Goal: Information Seeking & Learning: Learn about a topic

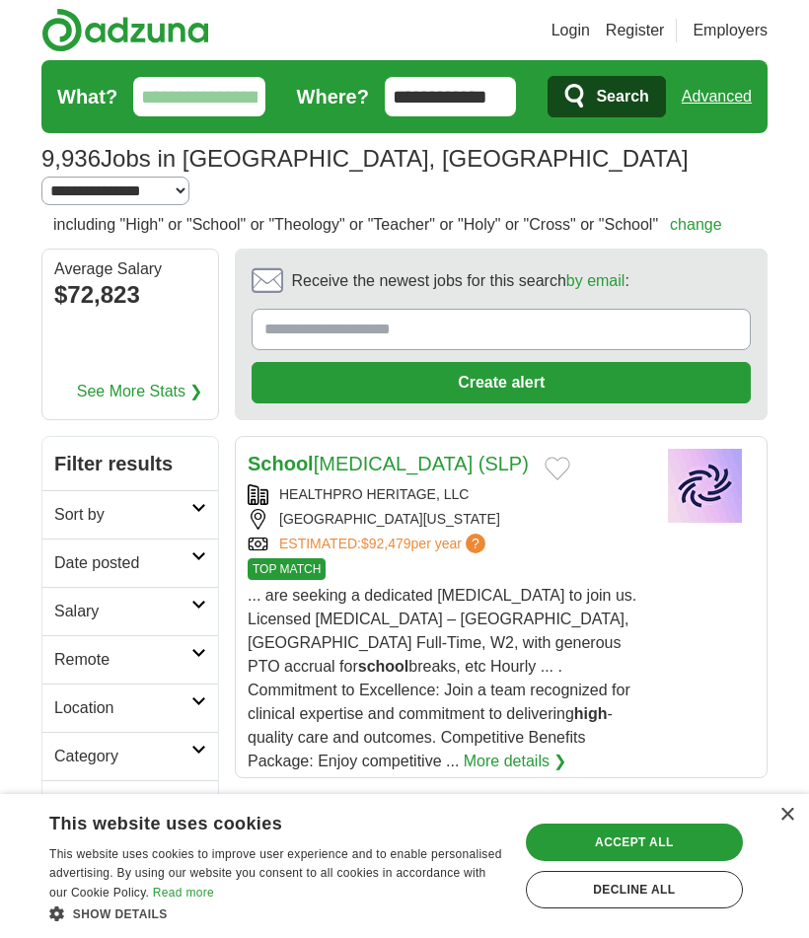
click at [571, 94] on icon "submit" at bounding box center [576, 97] width 24 height 28
click at [575, 93] on icon "submit" at bounding box center [576, 97] width 24 height 28
click at [596, 93] on span "Search" at bounding box center [622, 96] width 52 height 39
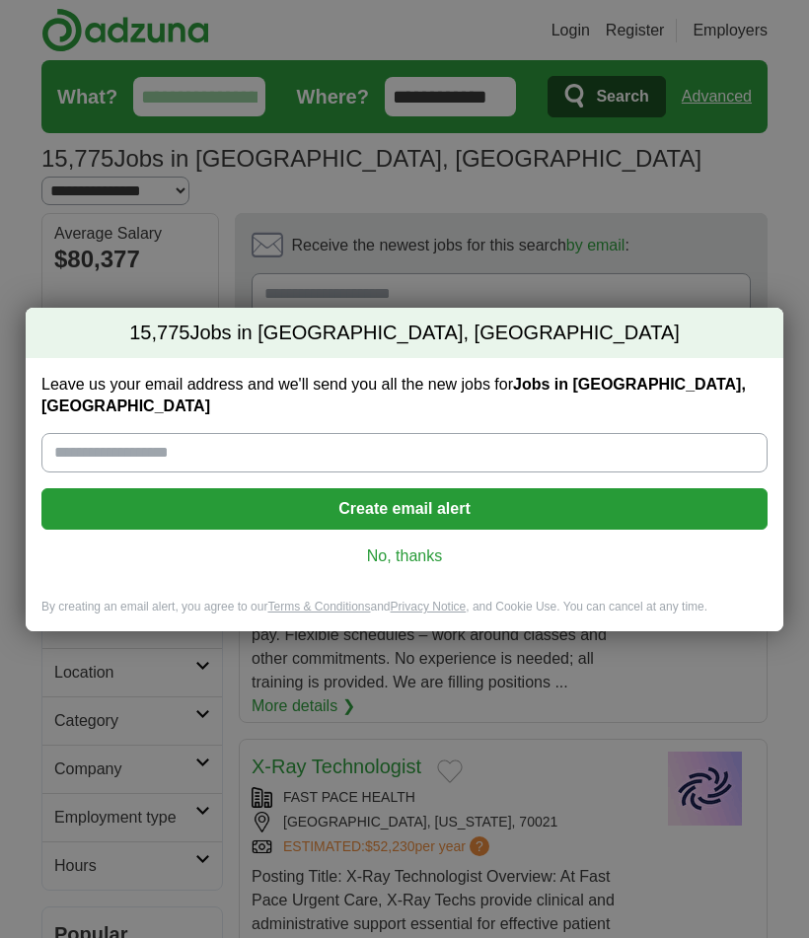
click at [425, 546] on link "No, thanks" at bounding box center [404, 557] width 694 height 22
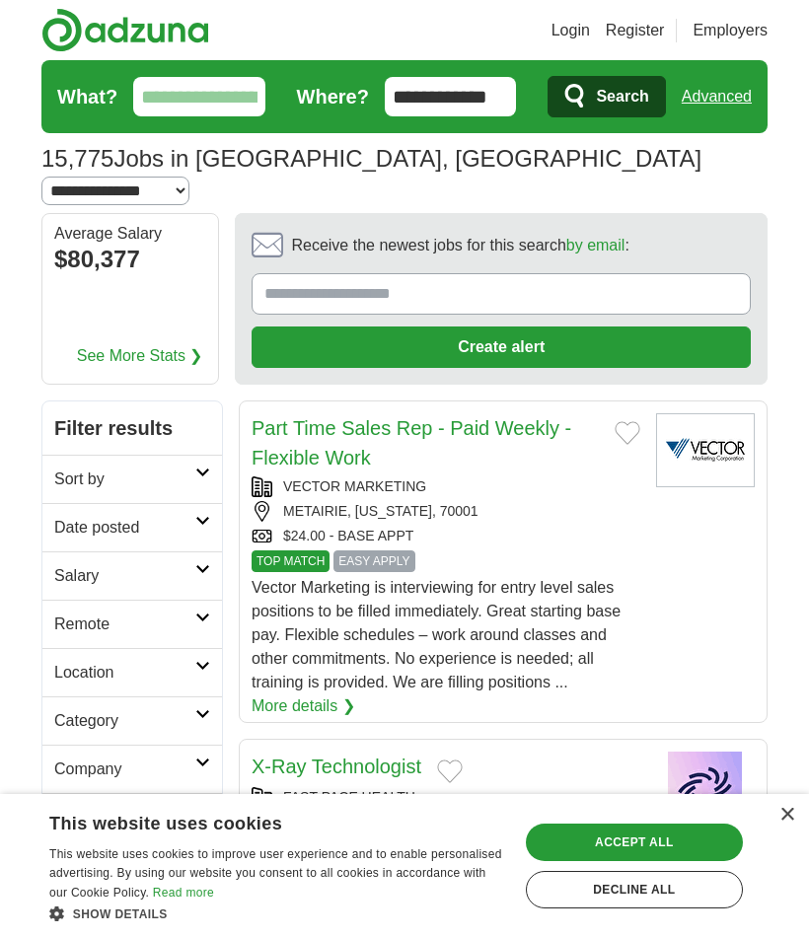
click at [609, 92] on span "Search" at bounding box center [622, 96] width 52 height 39
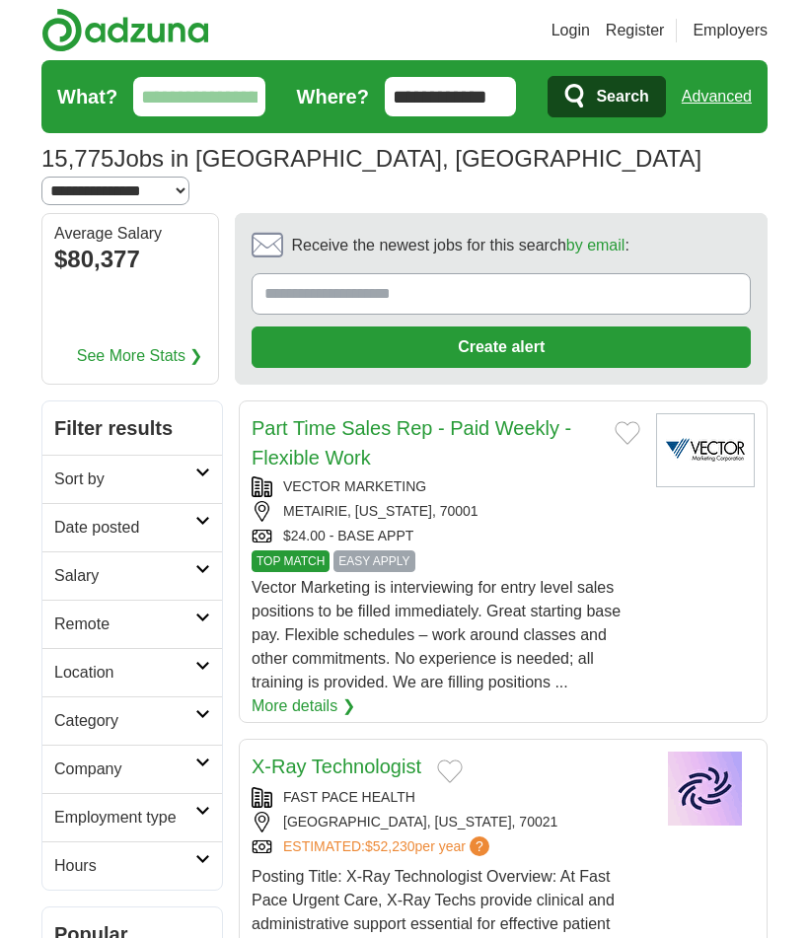
click at [596, 82] on span "Search" at bounding box center [622, 96] width 52 height 39
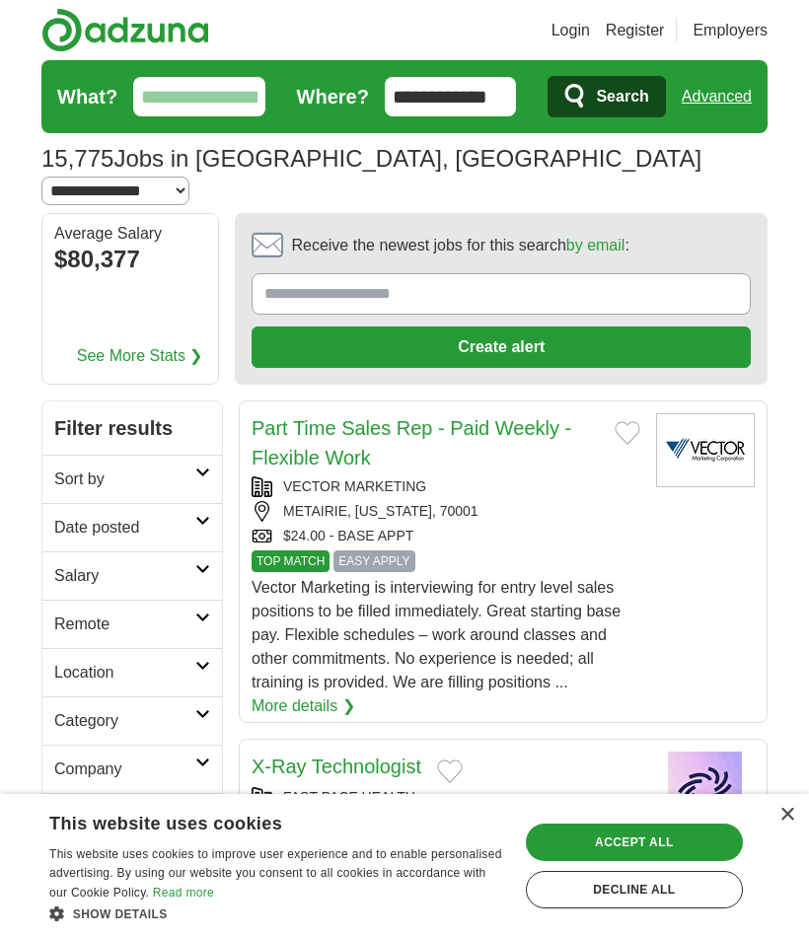
click at [586, 24] on link "Login" at bounding box center [570, 31] width 38 height 24
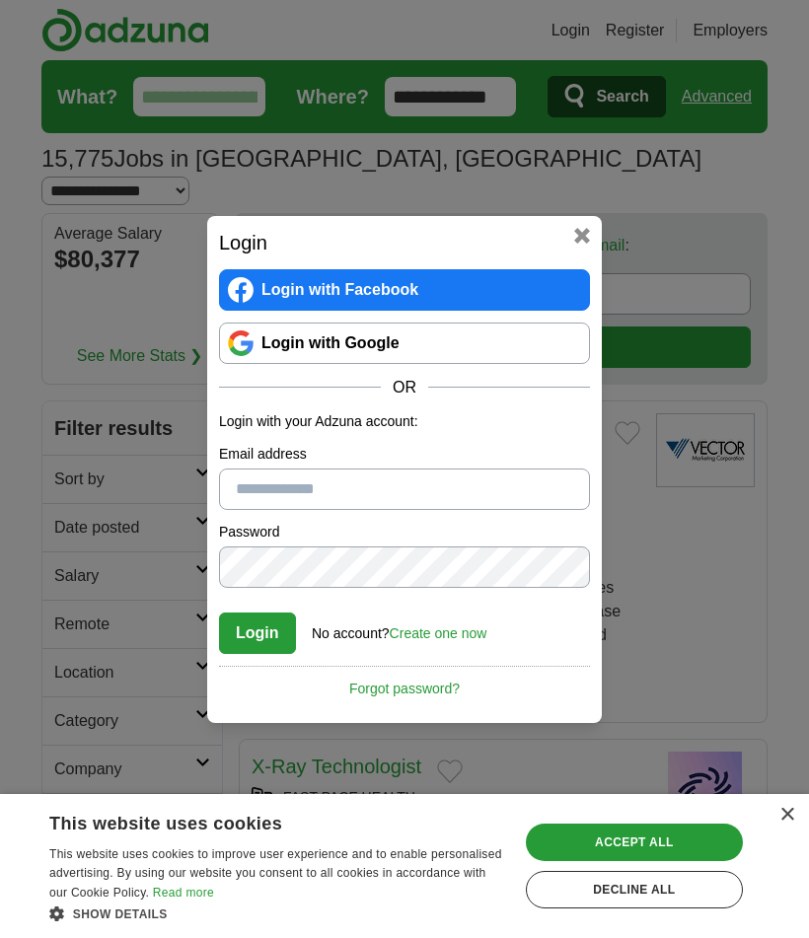
click at [406, 331] on link "Login with Google" at bounding box center [404, 343] width 371 height 41
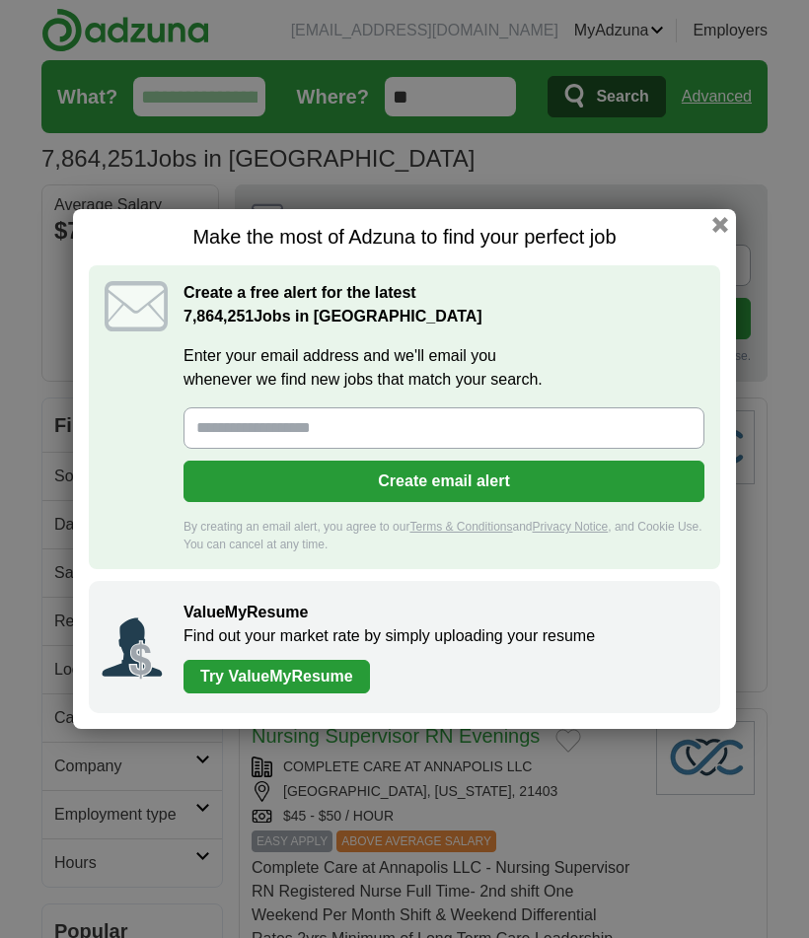
click at [725, 221] on button "button" at bounding box center [720, 225] width 16 height 16
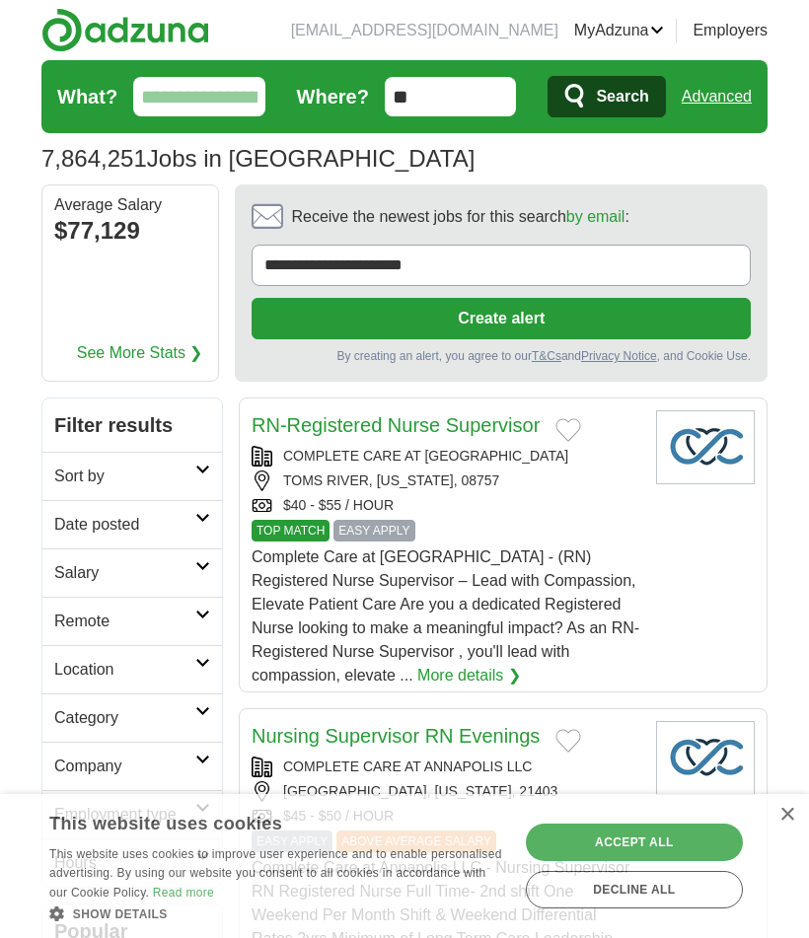
click at [588, 88] on button "Search" at bounding box center [605, 96] width 117 height 41
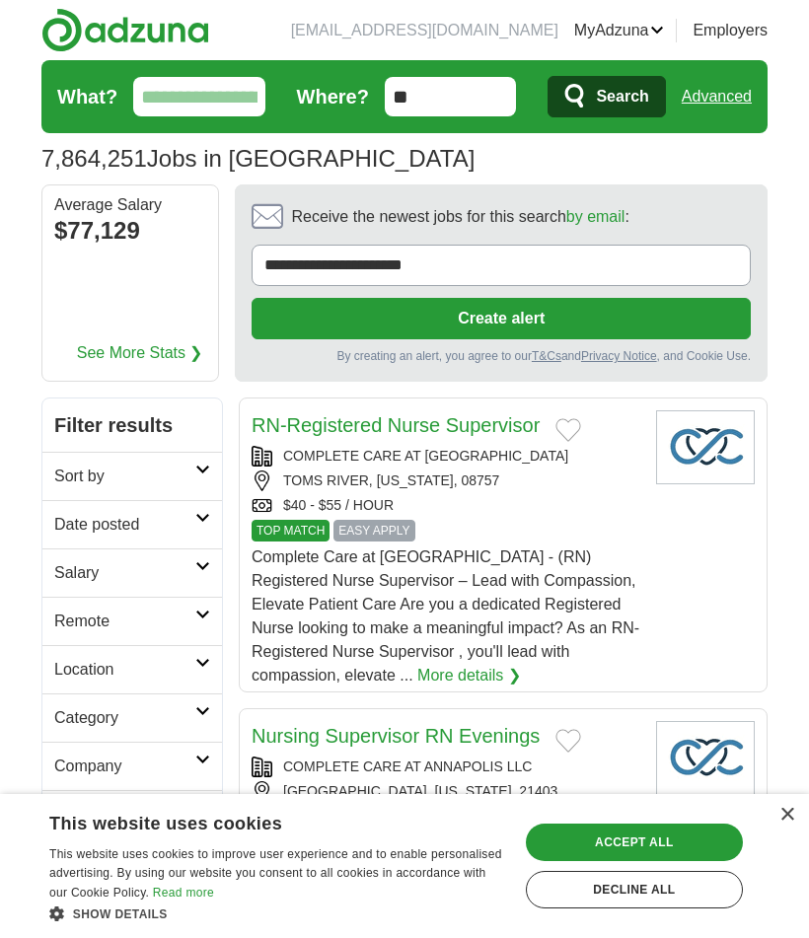
click at [586, 92] on icon "submit" at bounding box center [576, 97] width 24 height 28
click at [639, 93] on span "Search" at bounding box center [622, 96] width 52 height 39
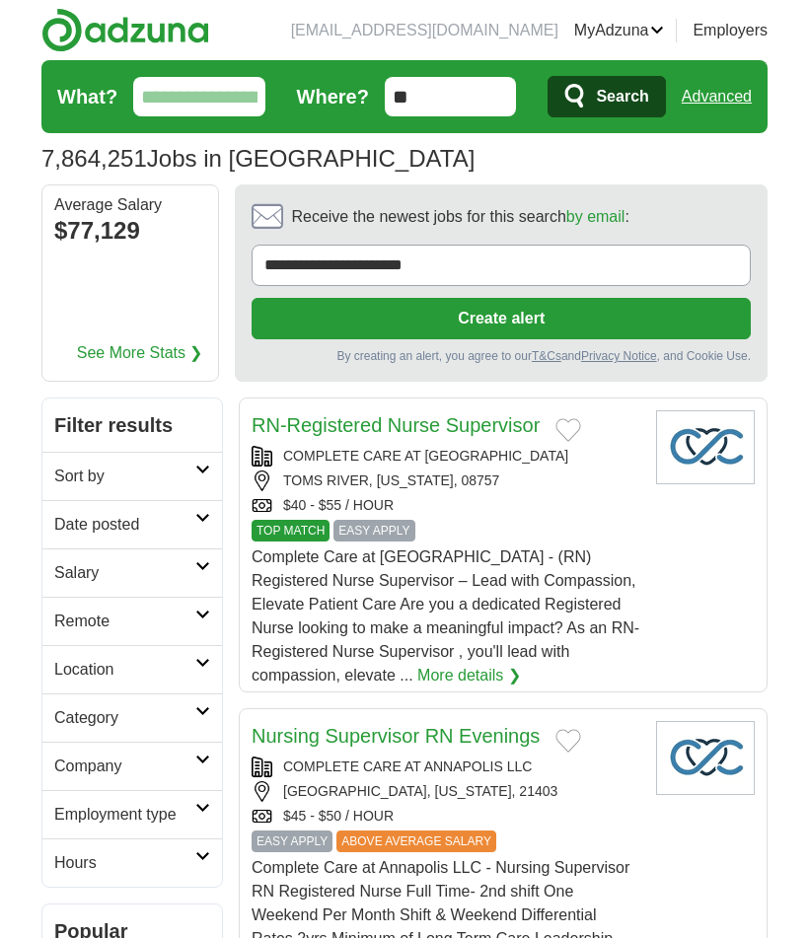
click at [582, 94] on icon "submit" at bounding box center [574, 96] width 19 height 24
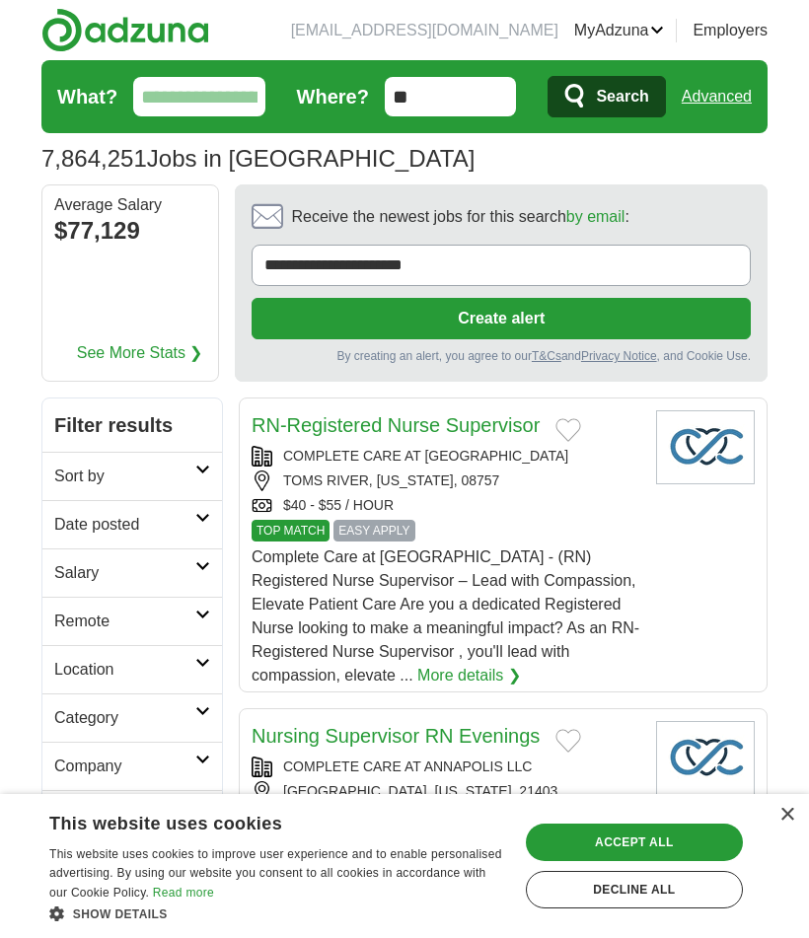
click at [617, 89] on span "Search" at bounding box center [622, 96] width 52 height 39
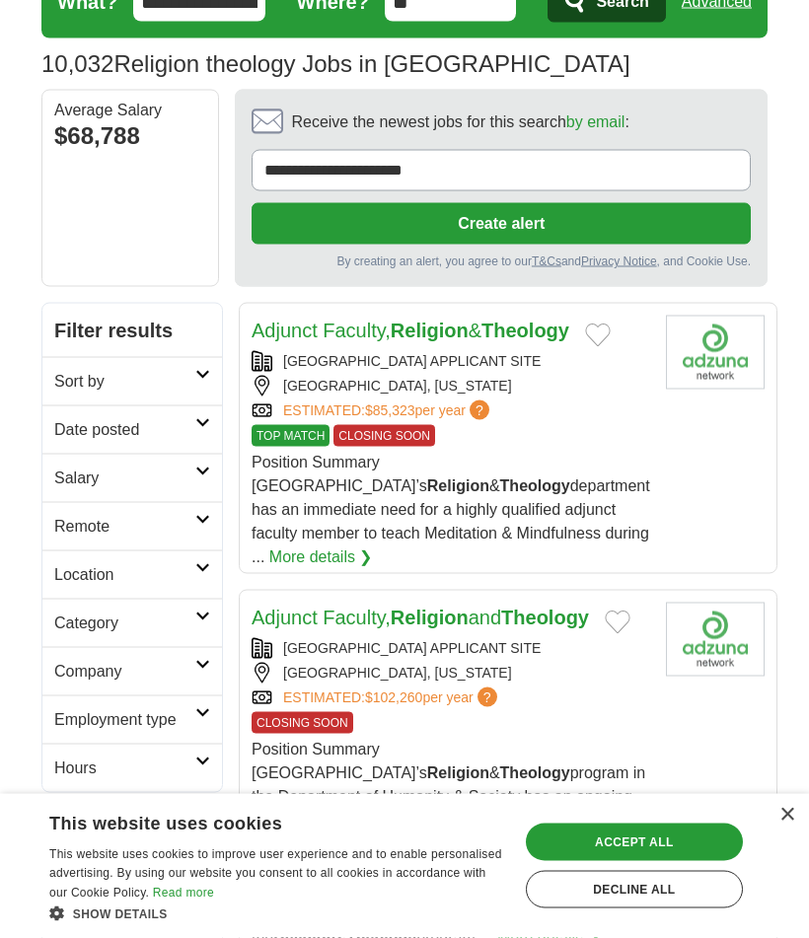
scroll to position [112, 0]
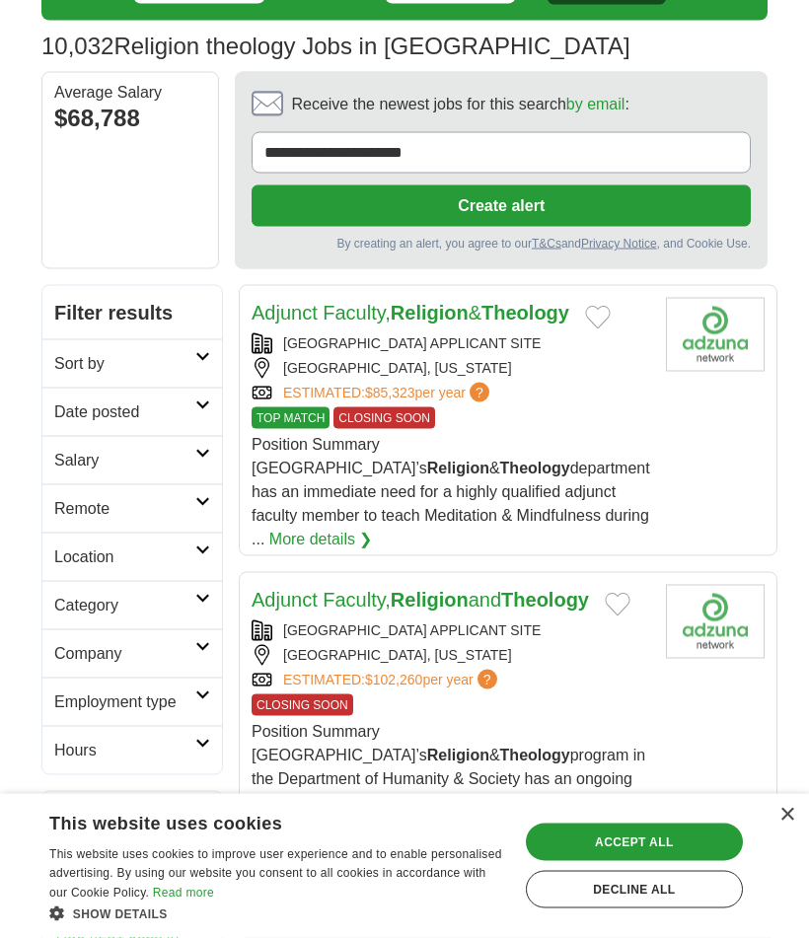
click at [422, 589] on strong "Religion" at bounding box center [430, 600] width 78 height 22
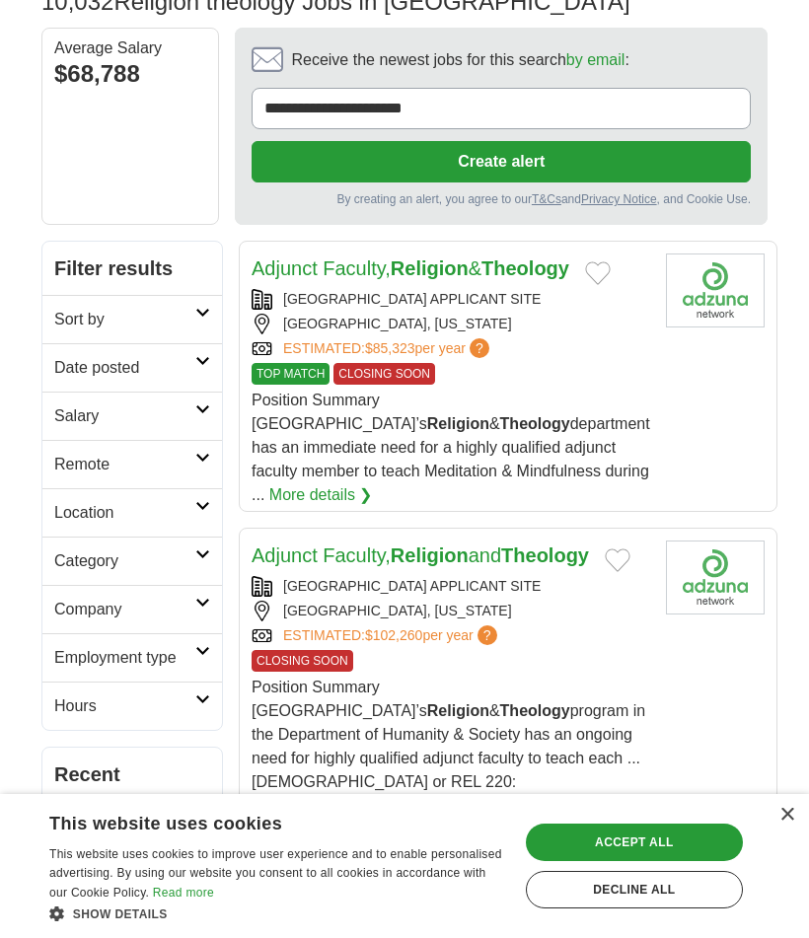
click at [459, 545] on strong "Religion" at bounding box center [430, 556] width 78 height 22
